Goal: Task Accomplishment & Management: Use online tool/utility

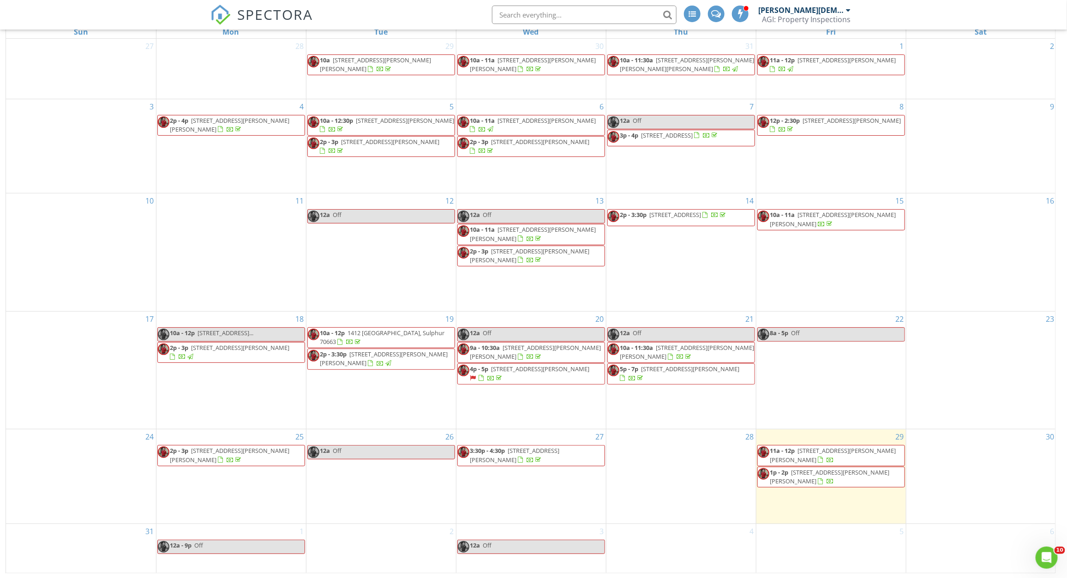
click at [813, 472] on span "620 You Winn Rd, Lake Charles 70611" at bounding box center [830, 476] width 120 height 17
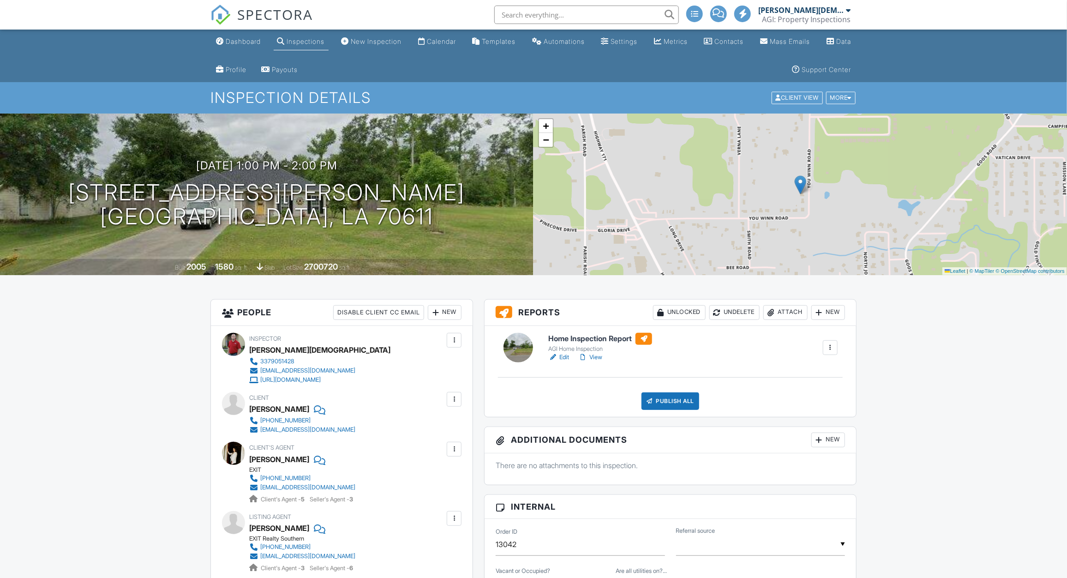
click at [587, 356] on div at bounding box center [582, 357] width 9 height 9
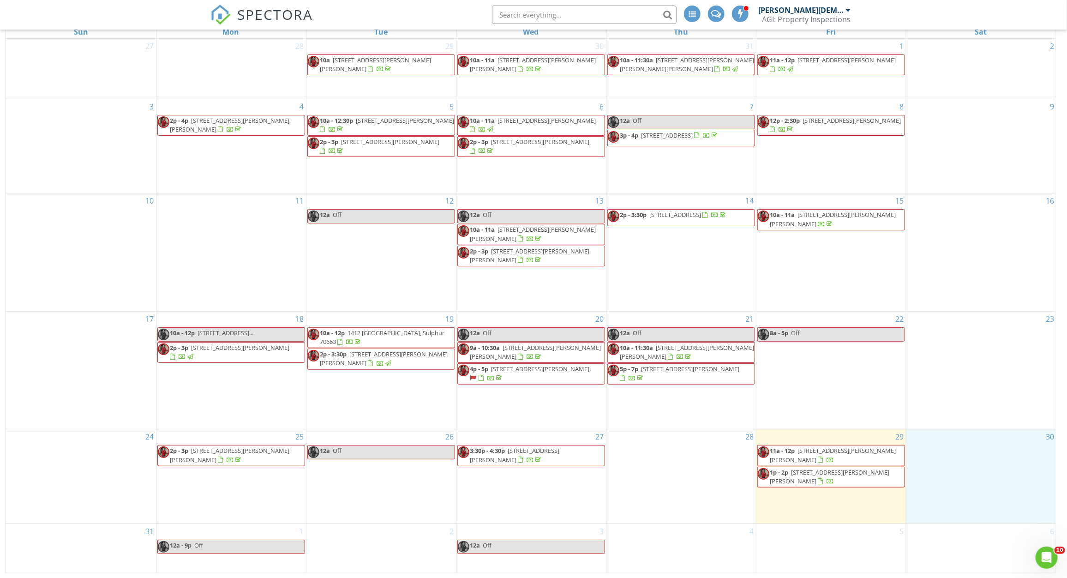
click at [971, 450] on div "30" at bounding box center [981, 476] width 150 height 94
click at [863, 457] on span "11a - 12p 931 Mary Diane McCall Rd, Lake Charles 70605" at bounding box center [831, 455] width 147 height 18
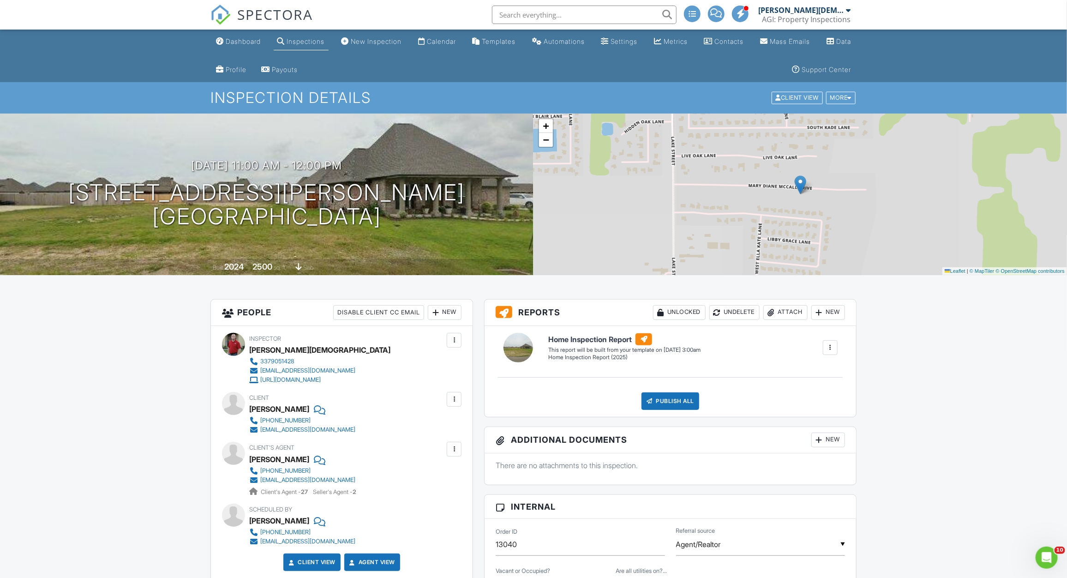
click at [821, 344] on div "Home Inspection Report Home Inspection Report (2025) Edit View Home Inspection …" at bounding box center [693, 347] width 300 height 28
click at [831, 345] on div at bounding box center [830, 347] width 9 height 9
click at [831, 375] on div "Build Now" at bounding box center [811, 373] width 45 height 11
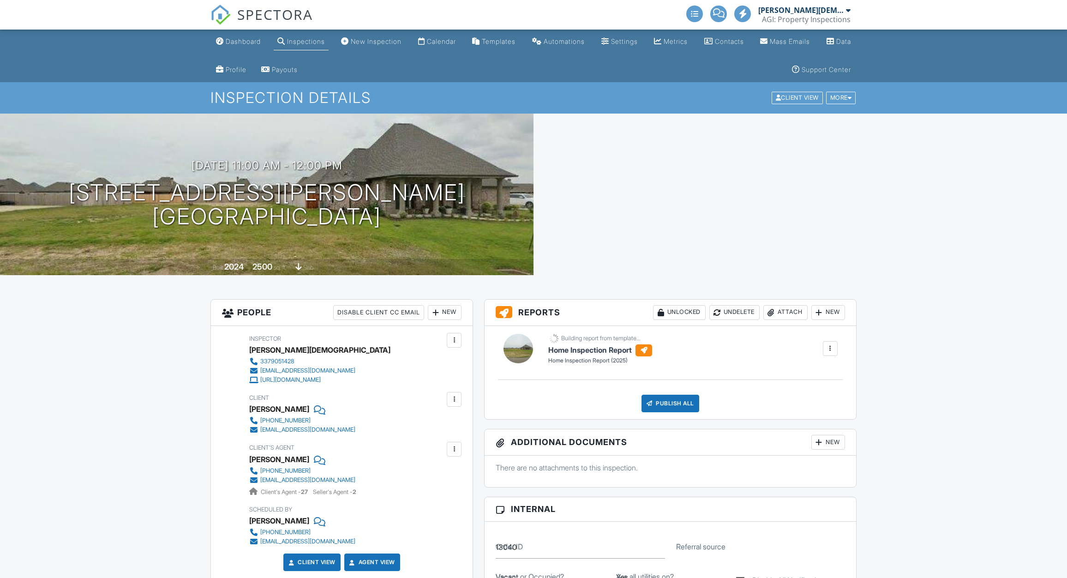
click at [828, 342] on div at bounding box center [830, 348] width 15 height 15
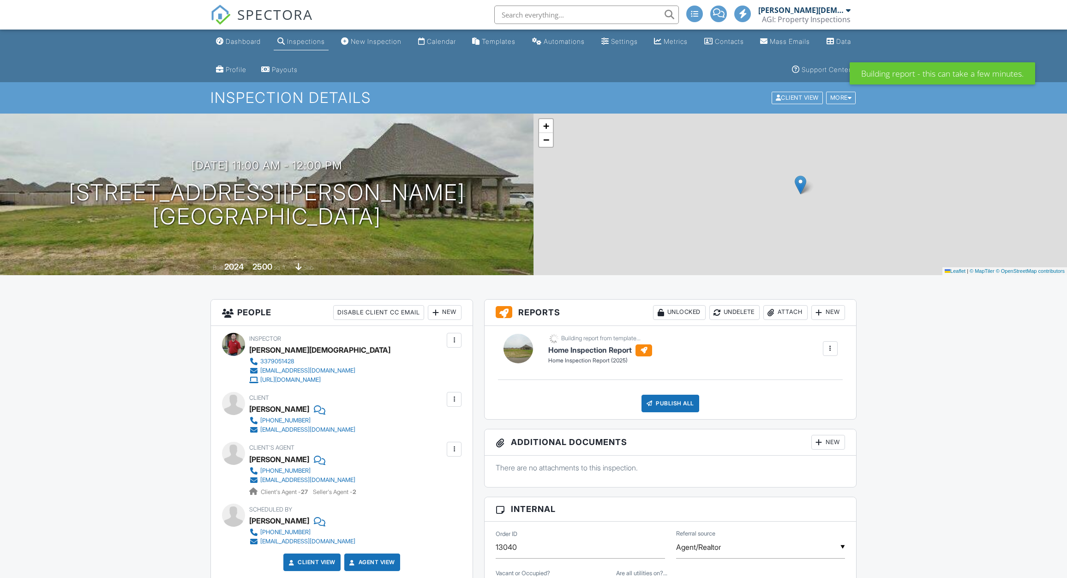
click at [828, 342] on div at bounding box center [830, 348] width 15 height 15
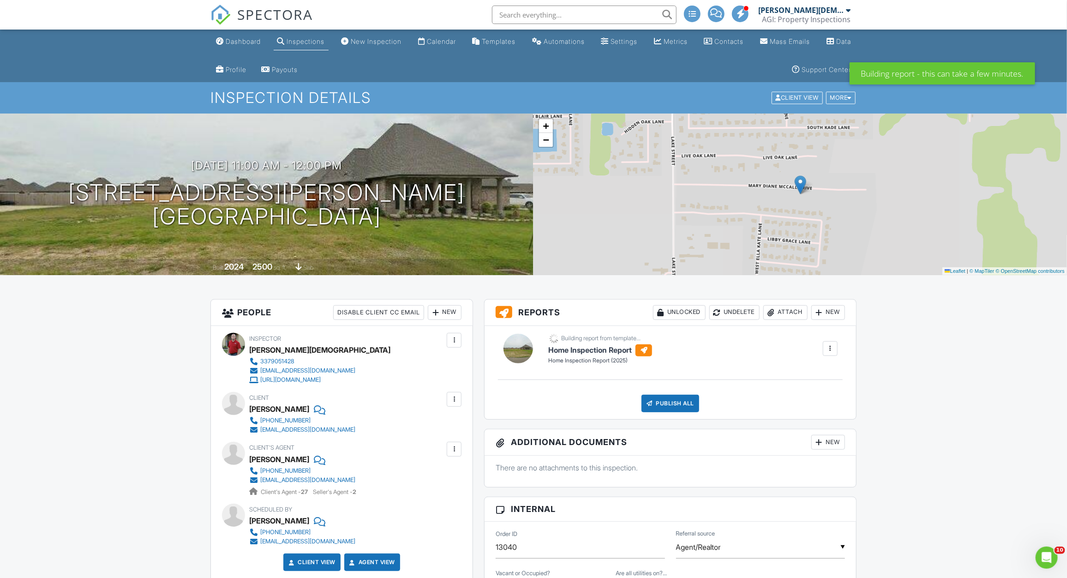
click at [832, 342] on div at bounding box center [830, 348] width 15 height 15
click at [834, 341] on div at bounding box center [830, 348] width 15 height 15
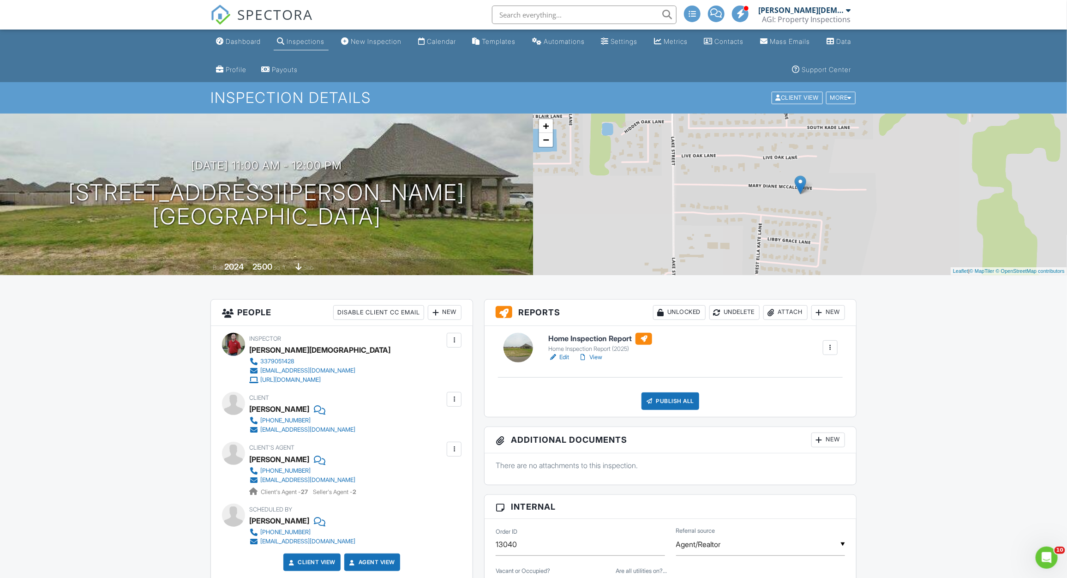
click at [599, 354] on link "View" at bounding box center [590, 357] width 24 height 9
